Goal: Task Accomplishment & Management: Manage account settings

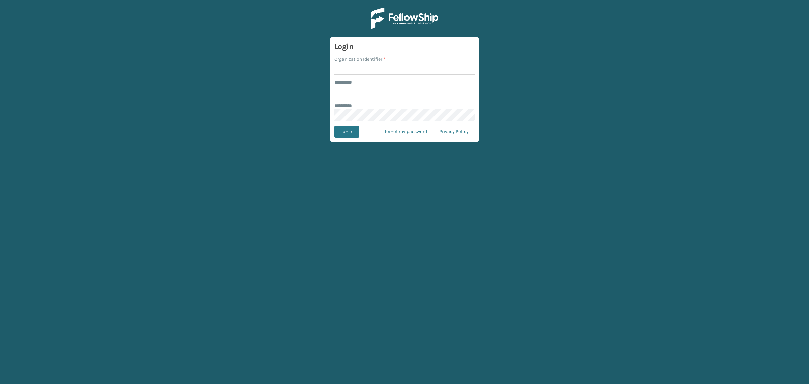
type input "**********"
click at [354, 66] on input "Organization Identifier *" at bounding box center [404, 69] width 140 height 12
type input "SuperAdminOrganization"
click at [351, 130] on button "Log In" at bounding box center [346, 131] width 25 height 12
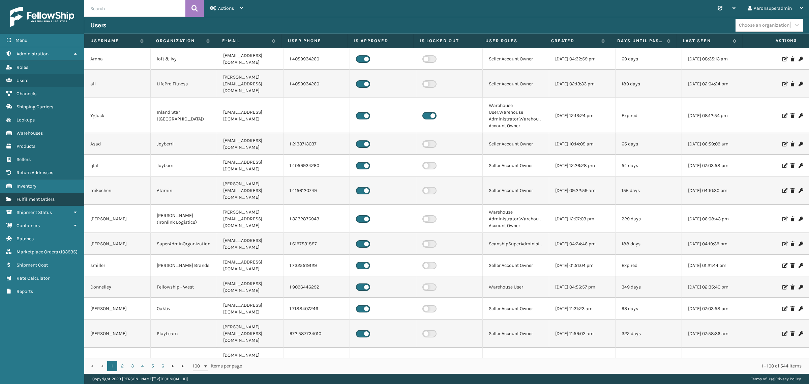
click at [17, 196] on span "Fulfillment Orders" at bounding box center [36, 199] width 38 height 6
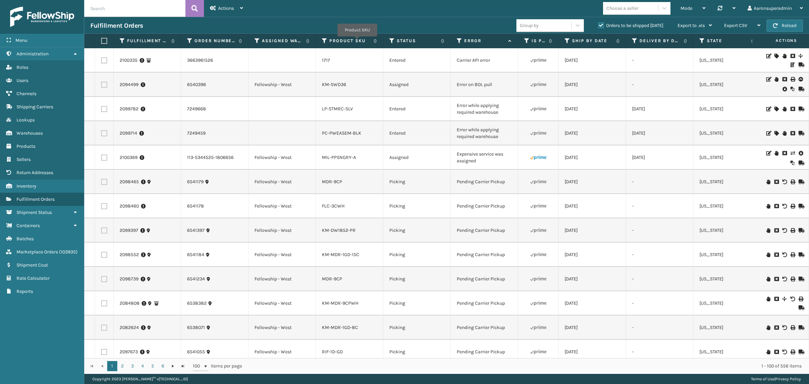
click at [134, 11] on input "text" at bounding box center [134, 8] width 101 height 17
paste input "6540711"
type input "6540711"
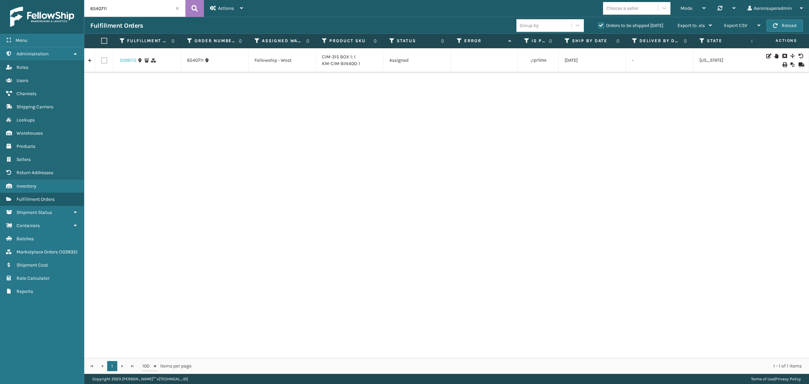
click at [133, 61] on link "2096115" at bounding box center [128, 60] width 17 height 7
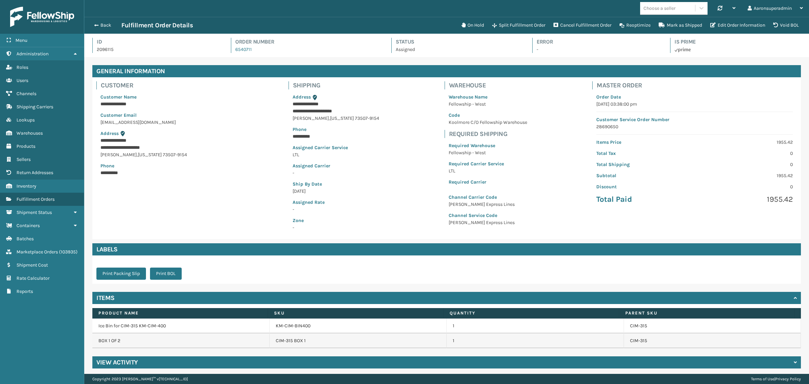
scroll to position [16, 725]
click at [133, 362] on h4 "View Activity" at bounding box center [116, 362] width 41 height 8
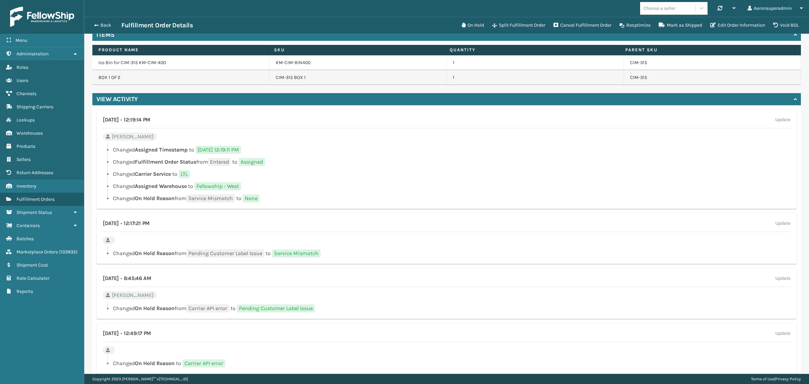
scroll to position [270, 0]
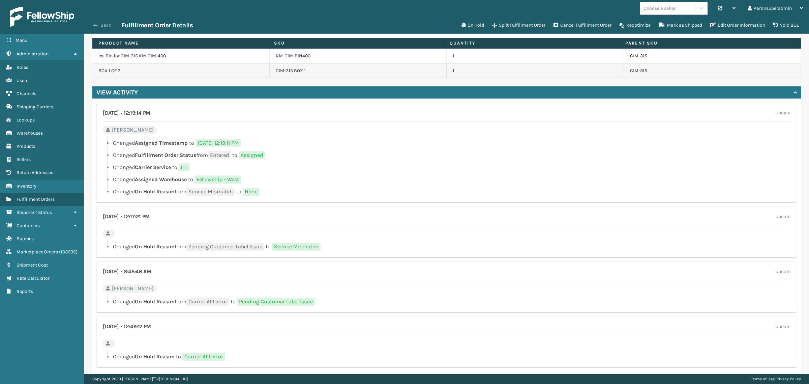
click at [98, 24] on button "Back" at bounding box center [105, 25] width 31 height 6
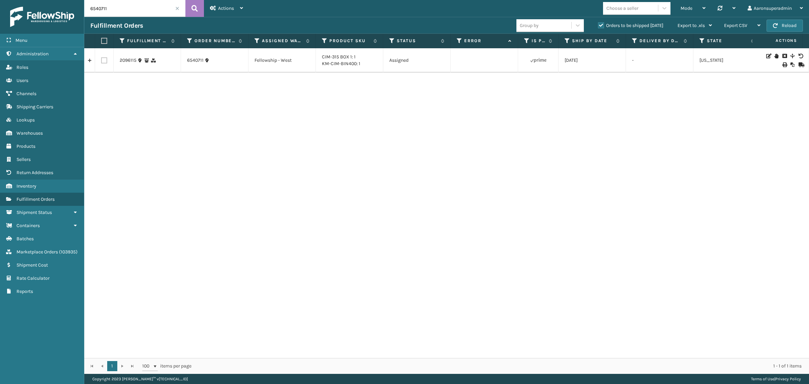
click at [177, 8] on span at bounding box center [177, 8] width 4 height 4
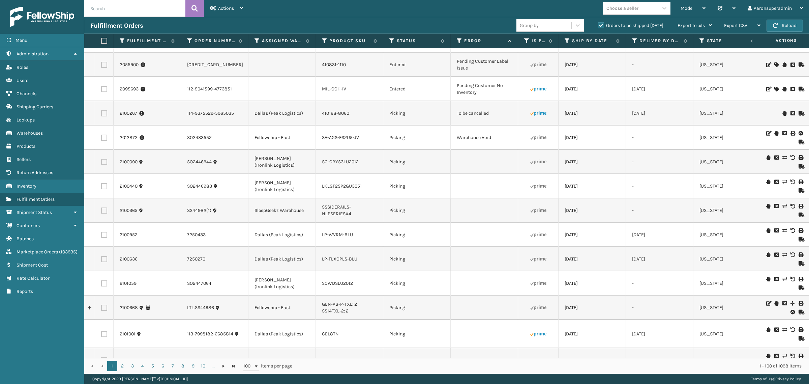
scroll to position [1162, 0]
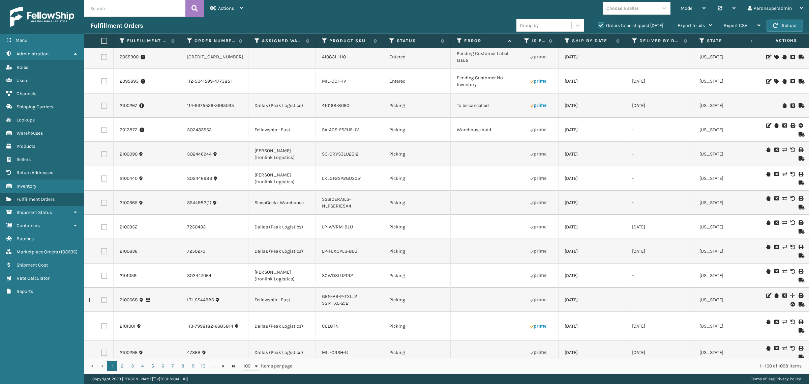
click at [790, 106] on icon at bounding box center [792, 105] width 4 height 5
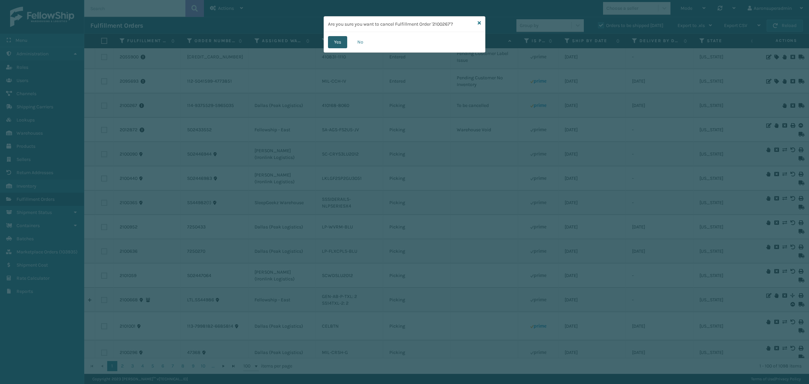
click at [335, 42] on button "Yes" at bounding box center [337, 42] width 19 height 12
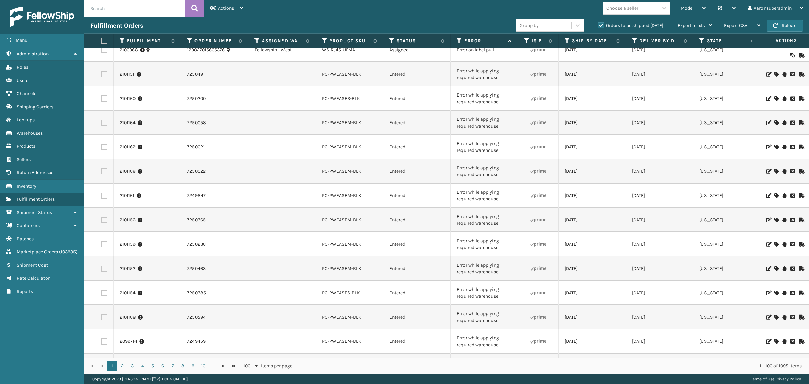
scroll to position [70, 0]
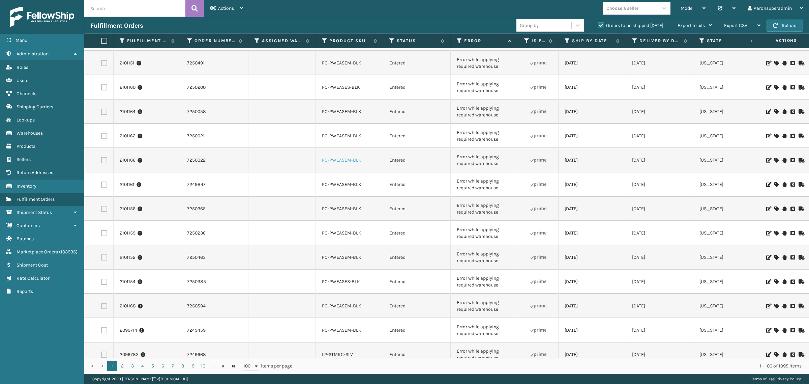
click at [349, 159] on link "PC-PWEASEM-BLK" at bounding box center [341, 160] width 39 height 6
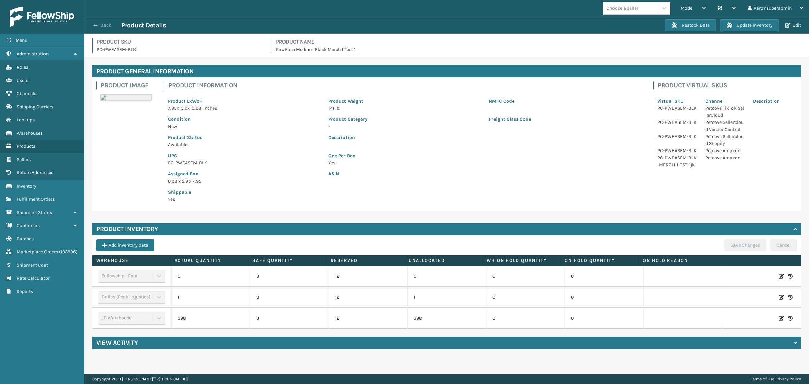
click at [107, 25] on button "Back" at bounding box center [105, 25] width 31 height 6
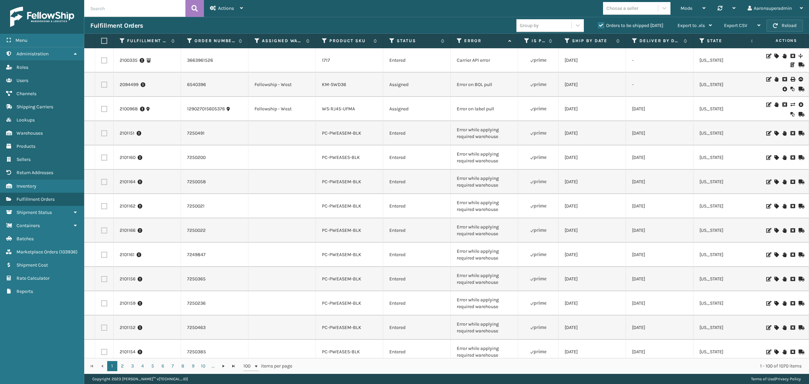
click at [798, 23] on button "Reload" at bounding box center [785, 26] width 36 height 12
click at [782, 87] on icon at bounding box center [784, 89] width 4 height 7
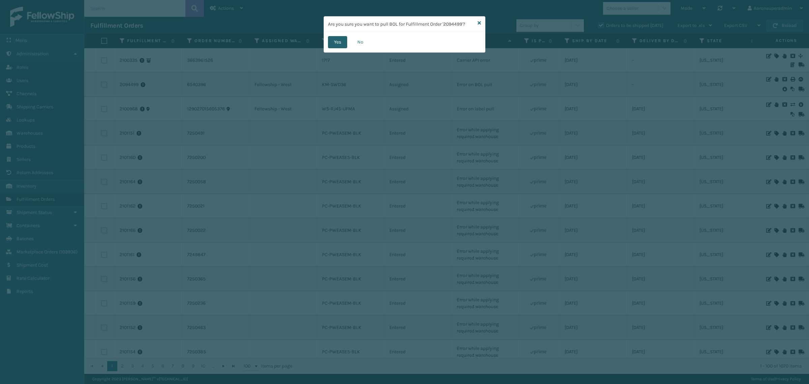
click at [335, 41] on button "Yes" at bounding box center [337, 42] width 19 height 12
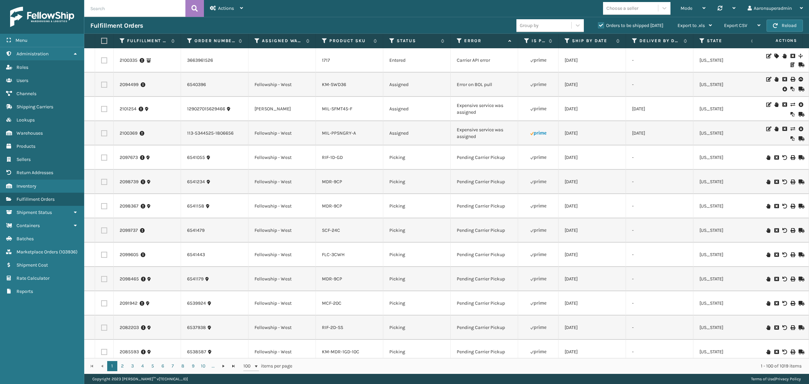
click at [782, 89] on icon at bounding box center [784, 89] width 4 height 7
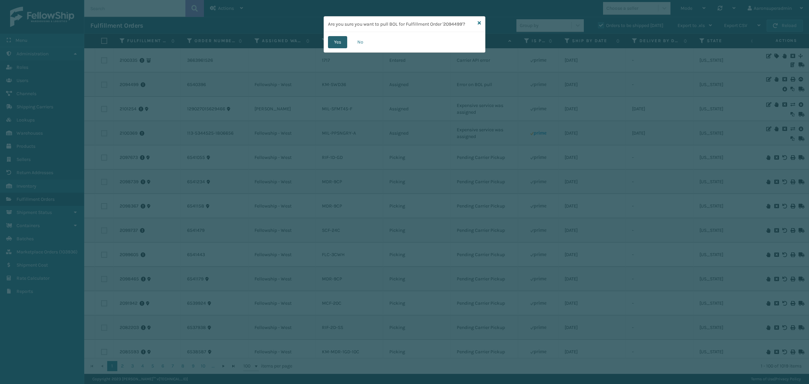
click at [334, 46] on button "Yes" at bounding box center [337, 42] width 19 height 12
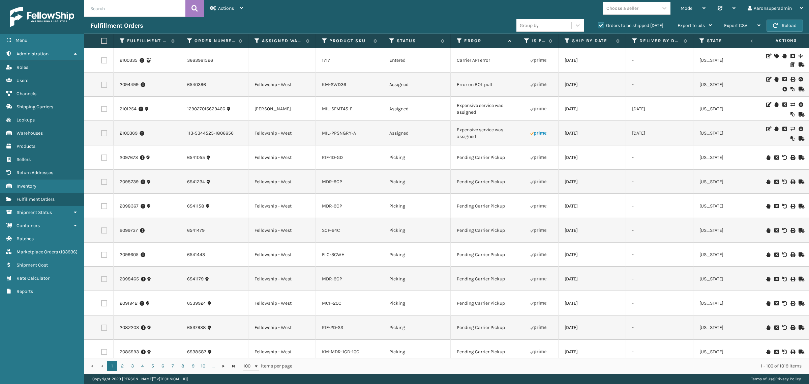
click at [790, 128] on icon at bounding box center [792, 128] width 4 height 5
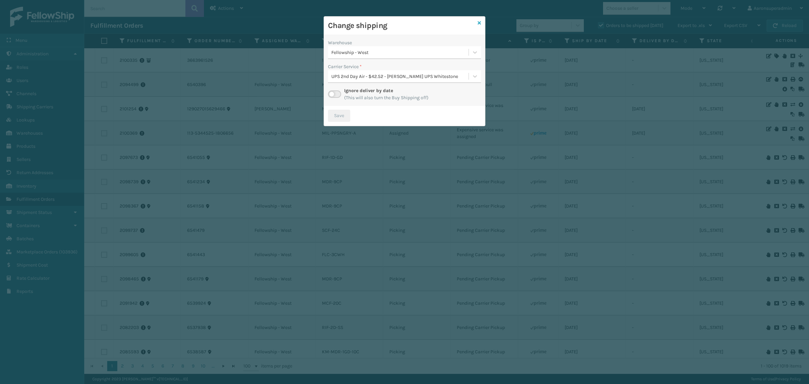
click at [478, 22] on icon at bounding box center [479, 23] width 3 height 5
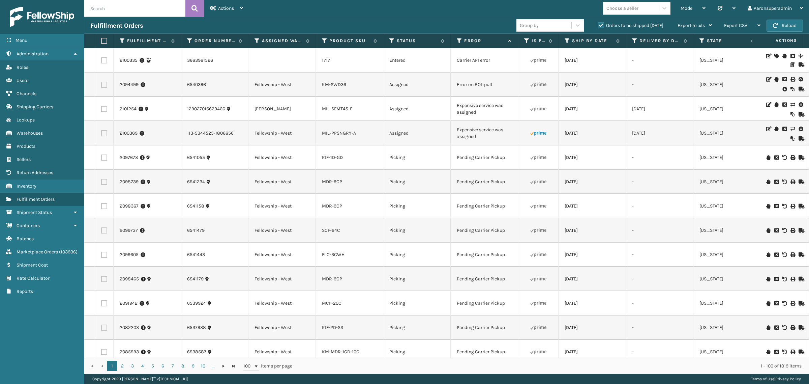
click at [799, 129] on icon at bounding box center [801, 128] width 4 height 7
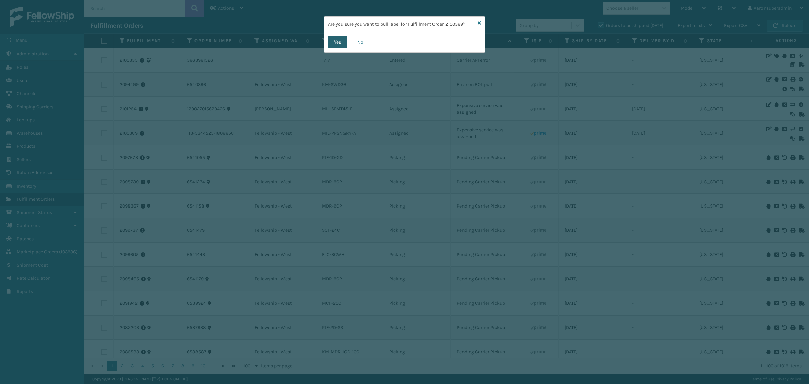
click at [347, 41] on button "Yes" at bounding box center [337, 42] width 19 height 12
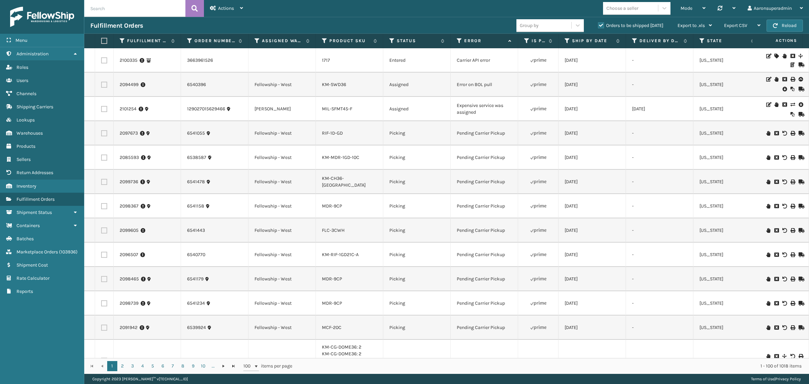
click at [790, 105] on icon at bounding box center [792, 104] width 4 height 5
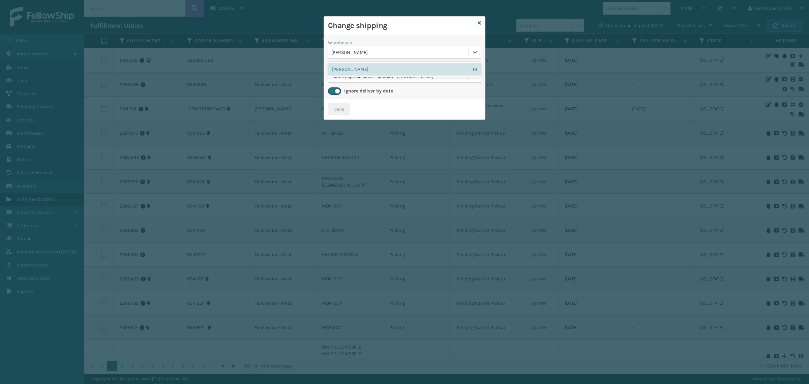
click at [374, 51] on div "[PERSON_NAME]" at bounding box center [400, 52] width 138 height 7
click at [371, 43] on div "Warehouse" at bounding box center [404, 42] width 153 height 7
click at [364, 76] on div "FedEx Express Saver - $103.91 - [PERSON_NAME]" at bounding box center [400, 76] width 138 height 7
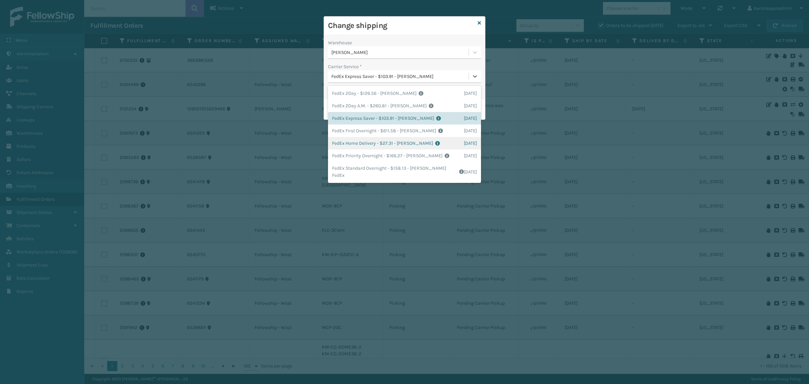
click at [351, 137] on div "FedEx Home Delivery - $27.31 - [PERSON_NAME] FedEx Shipping Cost $23.96 Surplus…" at bounding box center [404, 143] width 153 height 12
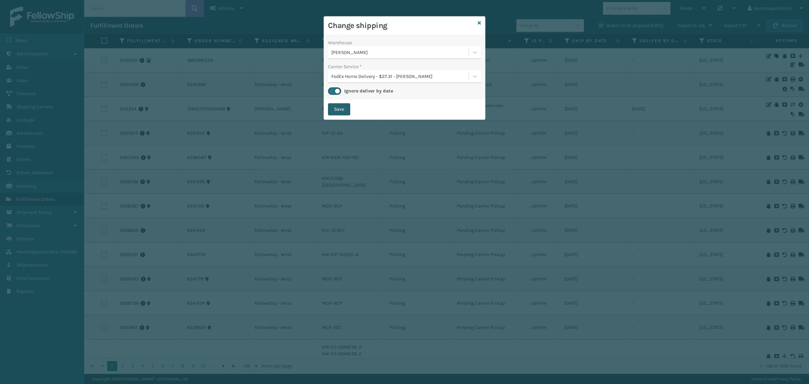
click at [341, 105] on button "Save" at bounding box center [339, 109] width 22 height 12
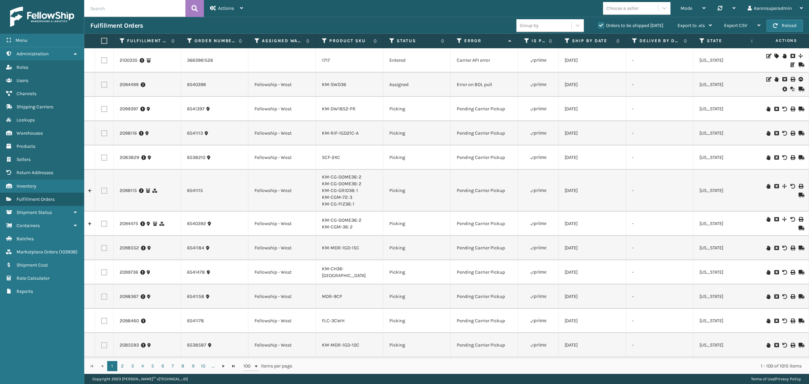
click at [782, 90] on icon at bounding box center [784, 89] width 4 height 7
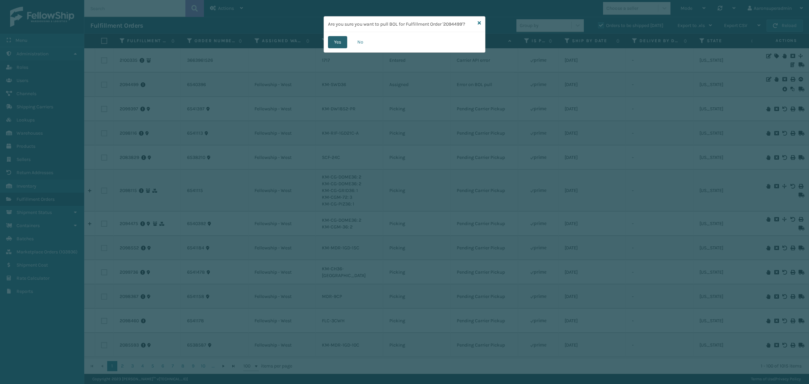
click at [343, 44] on button "Yes" at bounding box center [337, 42] width 19 height 12
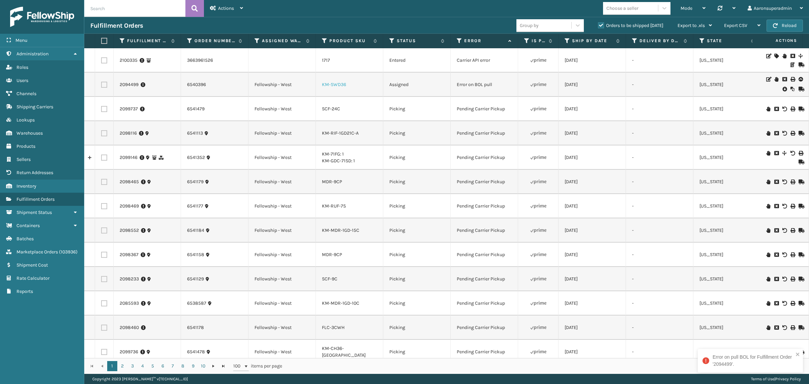
click at [337, 83] on link "KM-SWD36" at bounding box center [334, 85] width 24 height 6
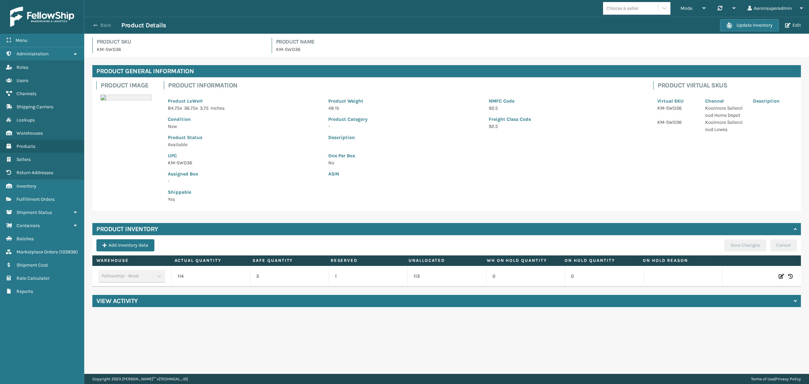
click at [108, 27] on button "Back" at bounding box center [105, 25] width 31 height 6
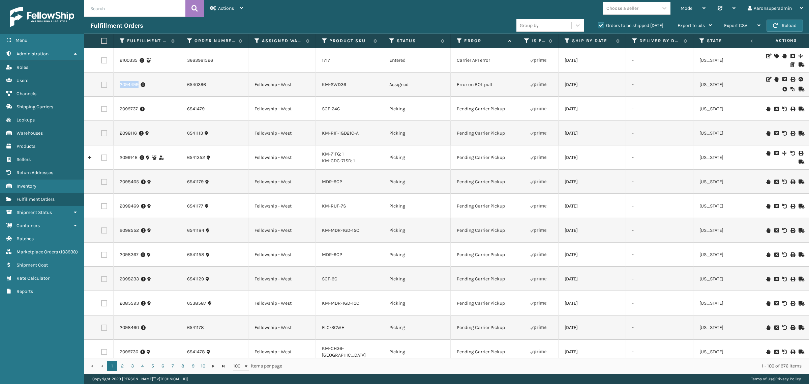
drag, startPoint x: 153, startPoint y: 87, endPoint x: 118, endPoint y: 87, distance: 34.7
click at [118, 87] on td "2094499" at bounding box center [147, 84] width 67 height 24
drag, startPoint x: 232, startPoint y: 86, endPoint x: 185, endPoint y: 84, distance: 46.2
click at [185, 84] on td "6540396" at bounding box center [214, 84] width 67 height 24
drag, startPoint x: 185, startPoint y: 84, endPoint x: 192, endPoint y: 89, distance: 8.0
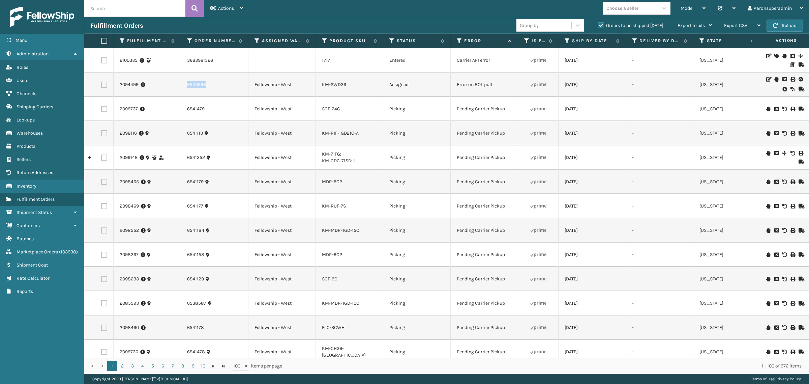
copy link "6540396"
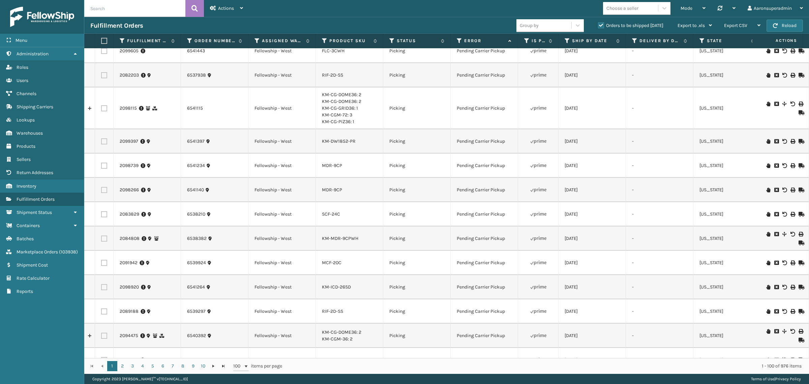
scroll to position [383, 0]
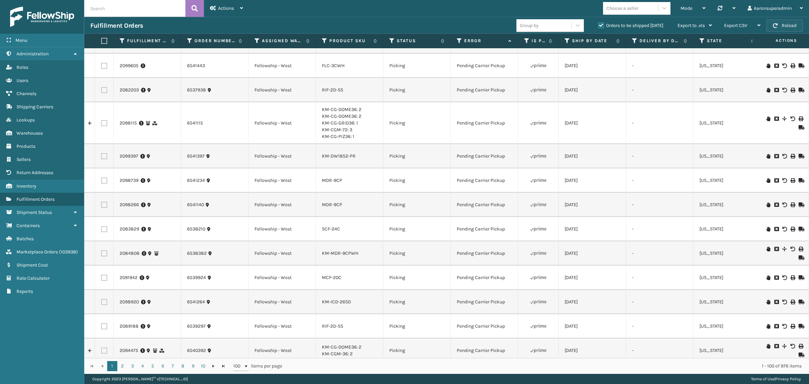
click at [778, 25] on button "Reload" at bounding box center [785, 26] width 36 height 12
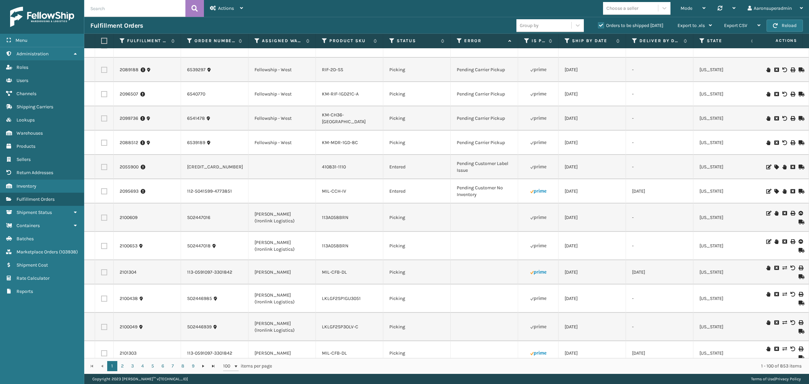
scroll to position [0, 0]
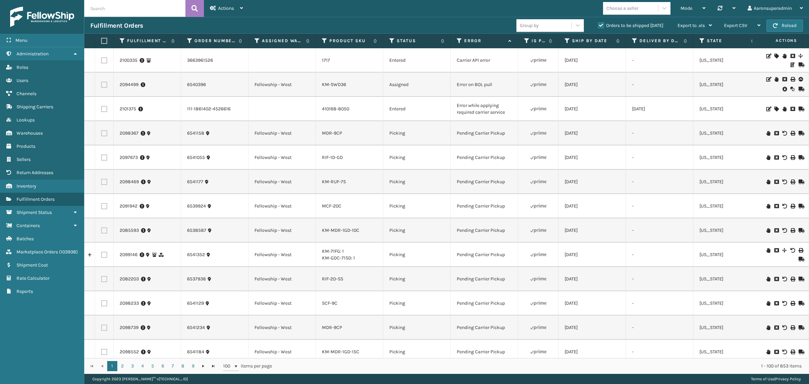
click at [782, 89] on icon at bounding box center [784, 89] width 4 height 7
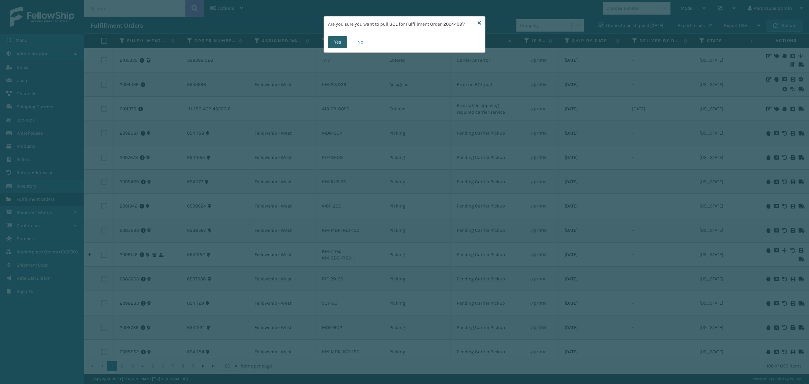
click at [330, 43] on button "Yes" at bounding box center [337, 42] width 19 height 12
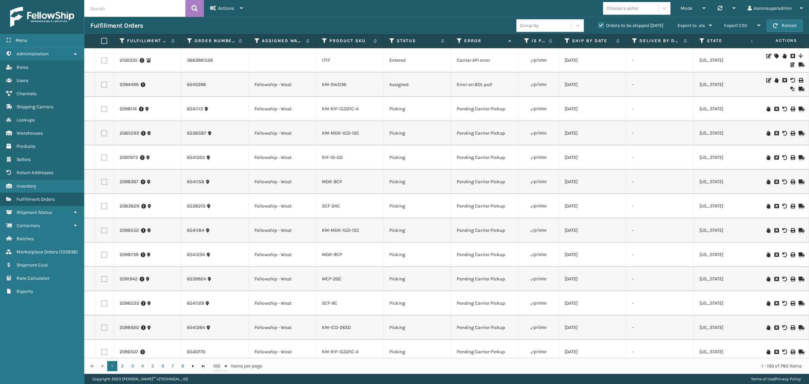
click at [774, 80] on icon at bounding box center [776, 80] width 4 height 5
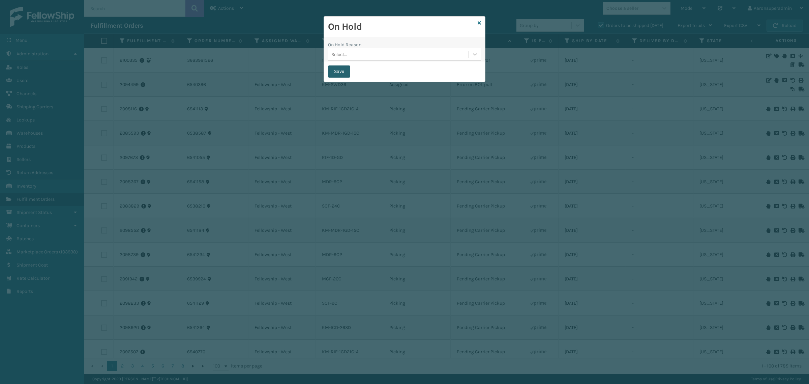
click at [335, 73] on button "Save" at bounding box center [339, 71] width 22 height 12
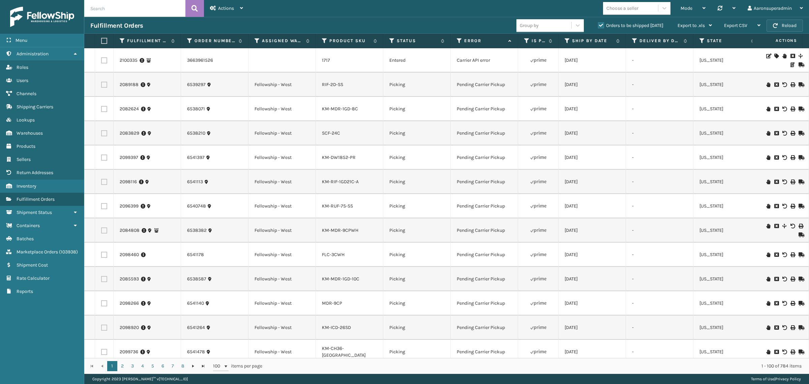
click at [781, 23] on button "Reload" at bounding box center [785, 26] width 36 height 12
click at [783, 24] on button "Reload" at bounding box center [785, 26] width 36 height 12
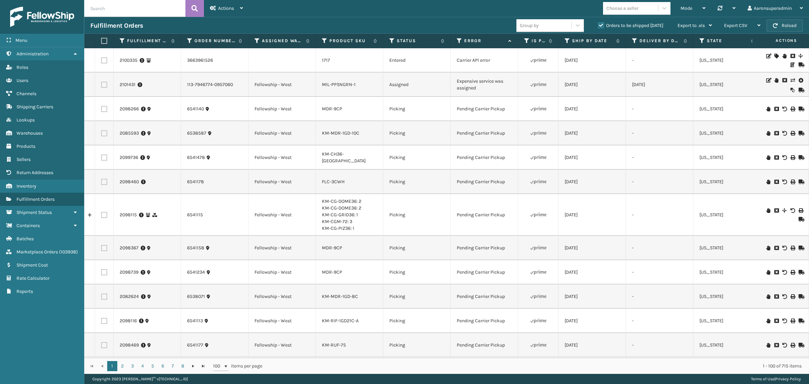
click at [786, 26] on button "Reload" at bounding box center [785, 26] width 36 height 12
click at [790, 82] on icon at bounding box center [792, 80] width 4 height 5
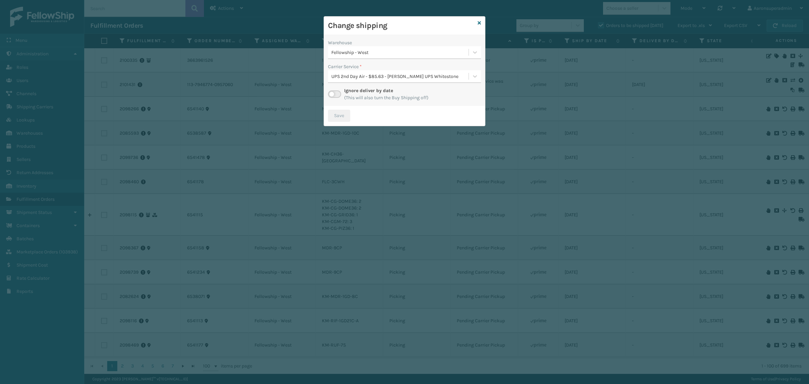
click at [335, 95] on label at bounding box center [334, 93] width 13 height 7
click at [332, 95] on input "checkbox" at bounding box center [330, 92] width 4 height 4
click at [353, 80] on div "Select..." at bounding box center [398, 76] width 141 height 11
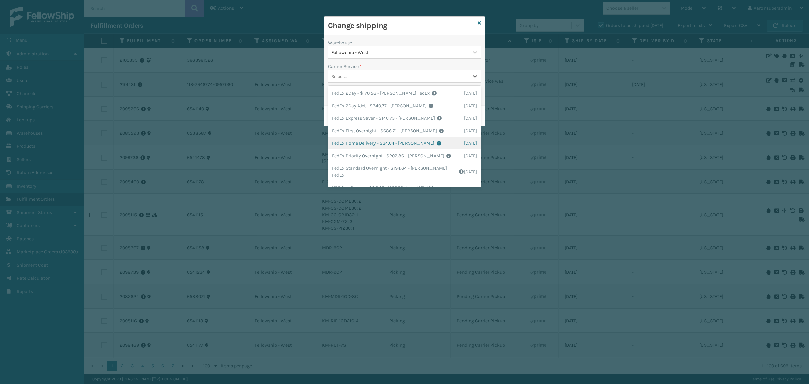
click at [356, 142] on div "FedEx Home Delivery - $34.64 - [PERSON_NAME] FedEx Shipping Cost $30.39 Surplus…" at bounding box center [404, 143] width 153 height 12
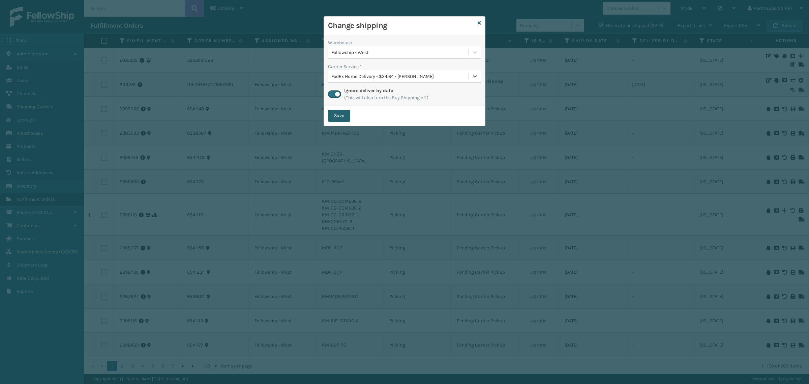
click at [344, 117] on button "Save" at bounding box center [339, 116] width 22 height 12
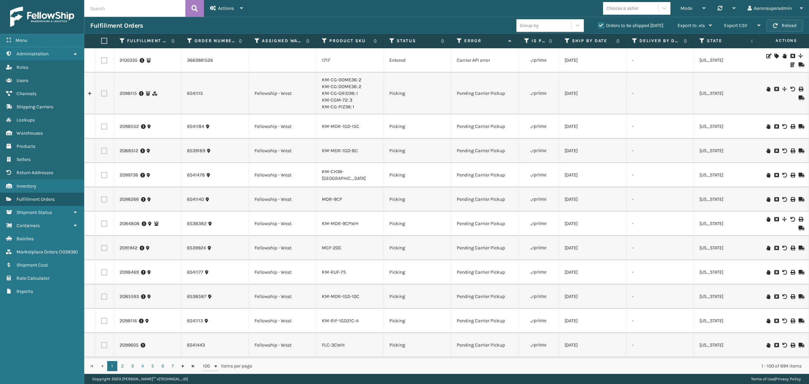
click at [789, 20] on button "Reload" at bounding box center [785, 26] width 36 height 12
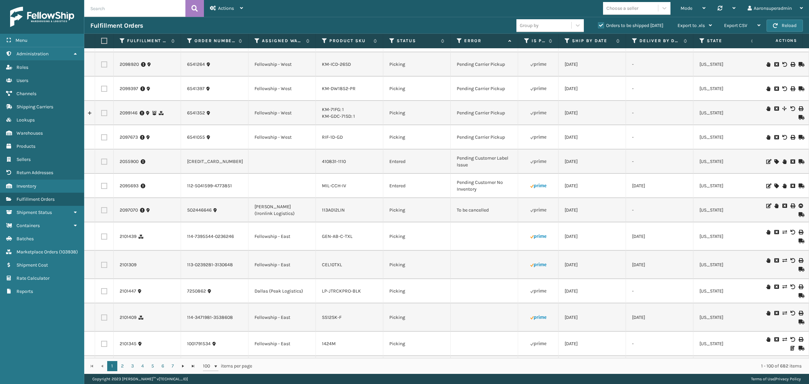
scroll to position [645, 0]
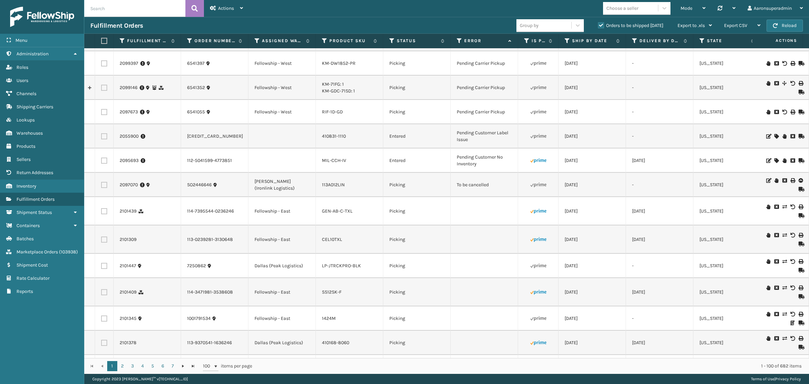
click at [782, 180] on icon at bounding box center [784, 180] width 4 height 5
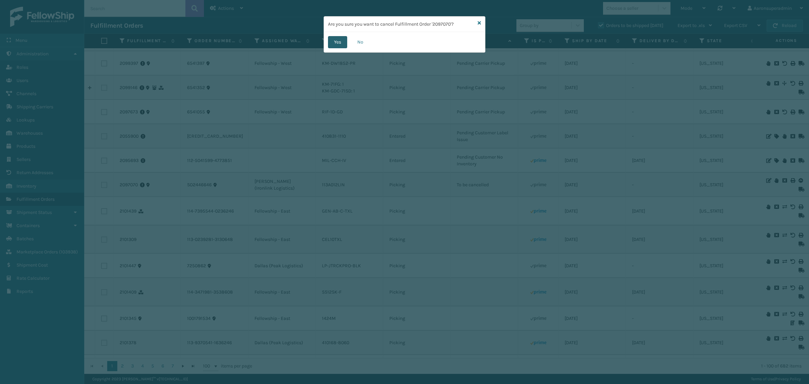
click at [344, 46] on button "Yes" at bounding box center [337, 42] width 19 height 12
